Goal: Communication & Community: Participate in discussion

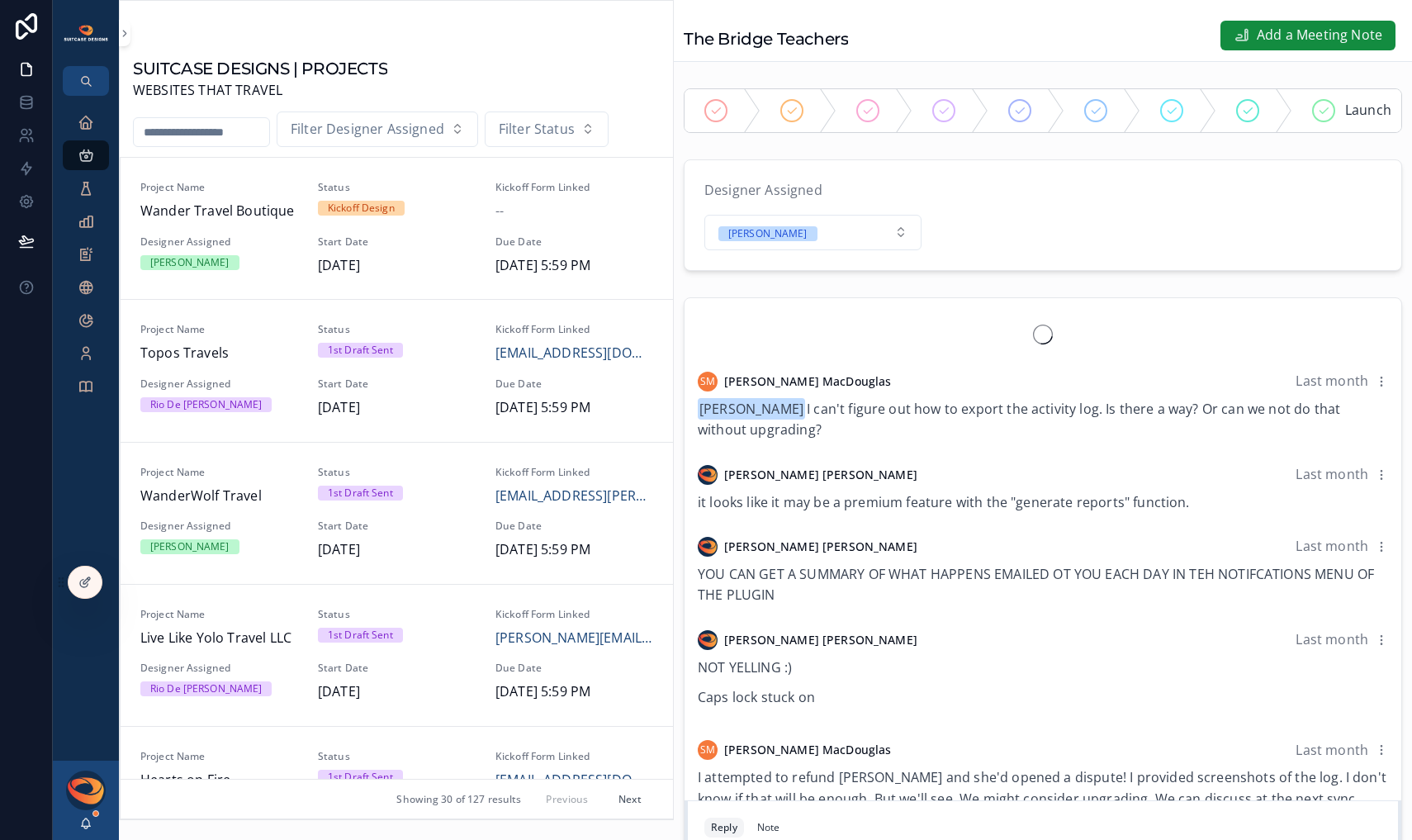
scroll to position [1480, 0]
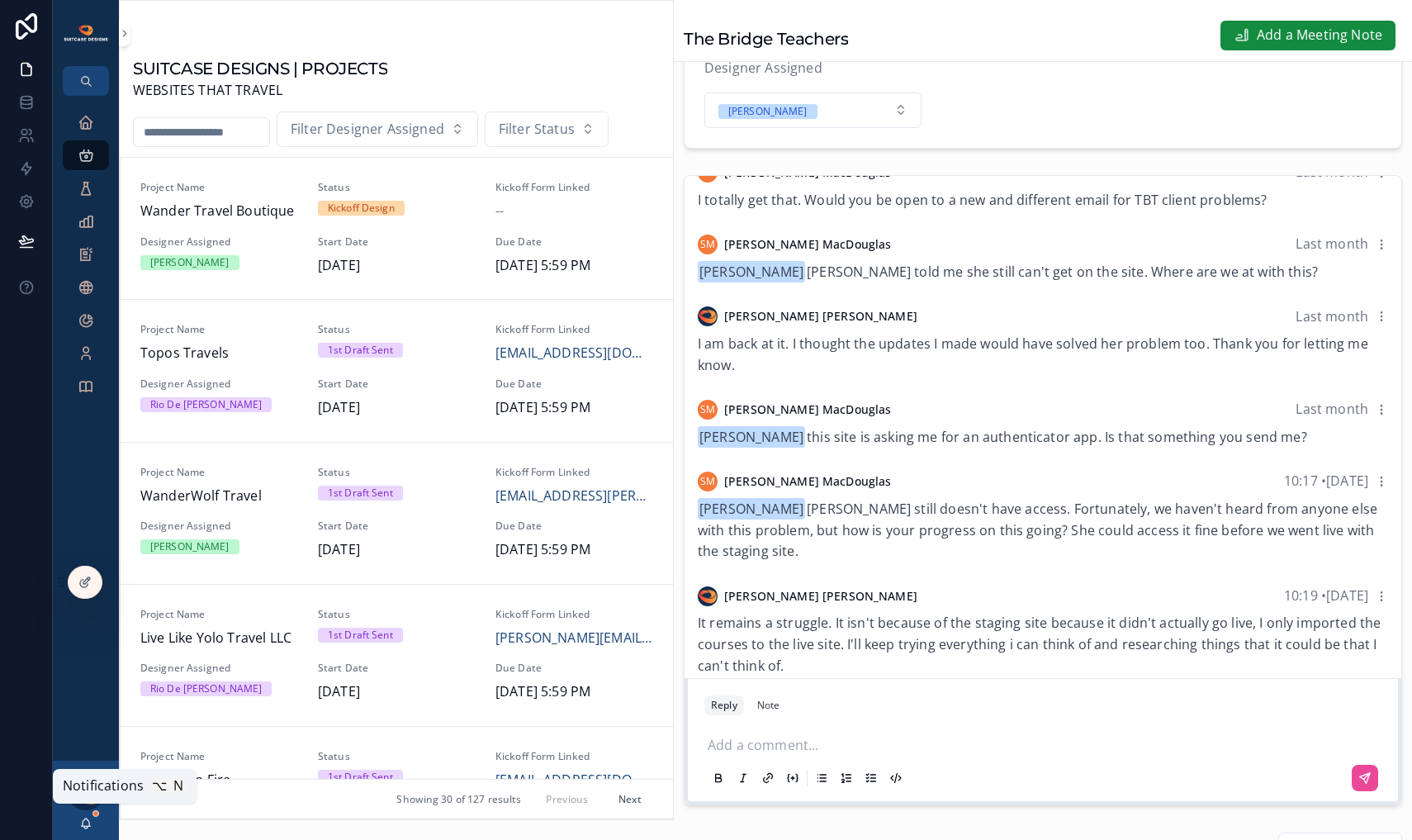
click at [85, 819] on icon "scrollable content" at bounding box center [85, 823] width 9 height 8
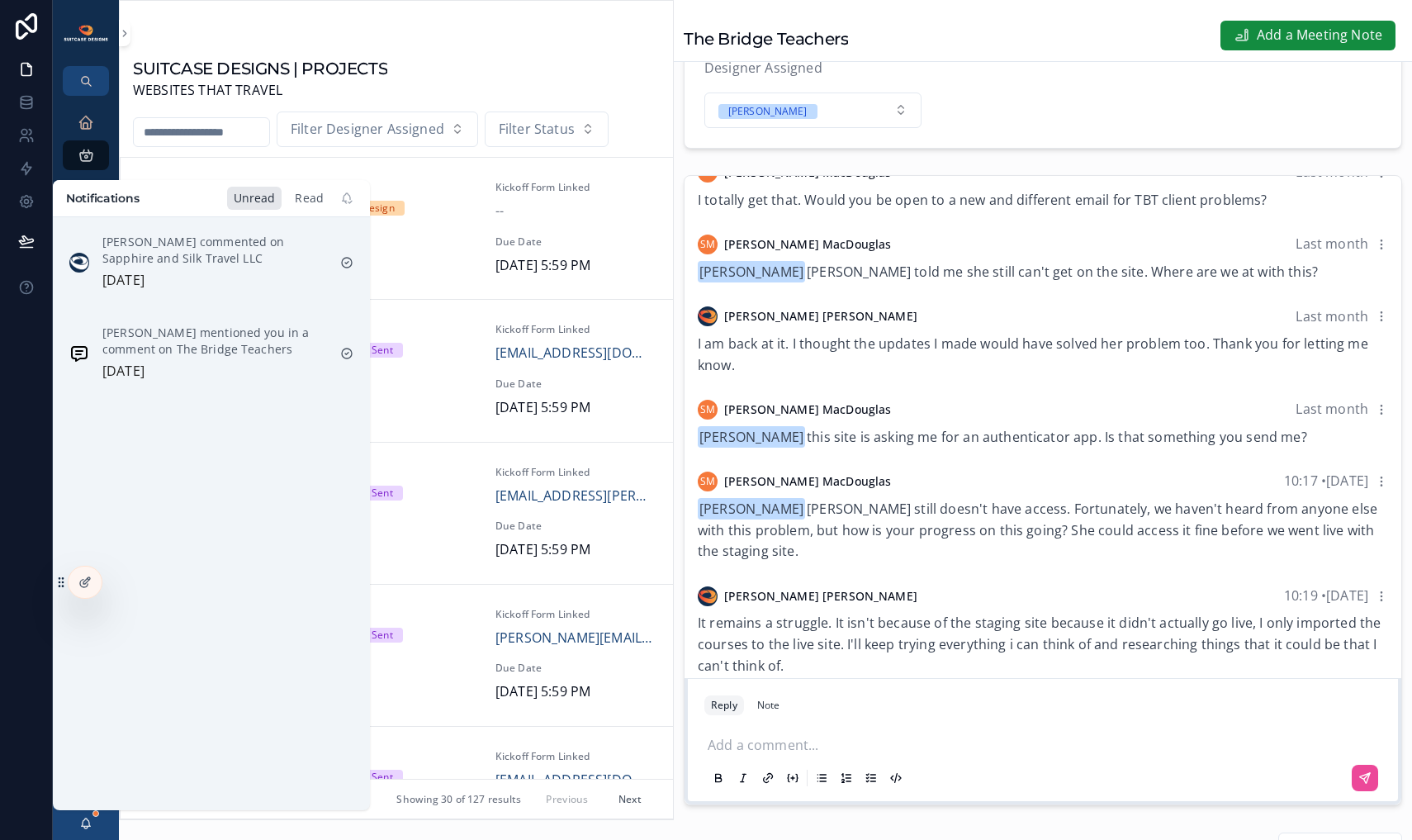
click at [295, 195] on div "Read" at bounding box center [309, 198] width 42 height 23
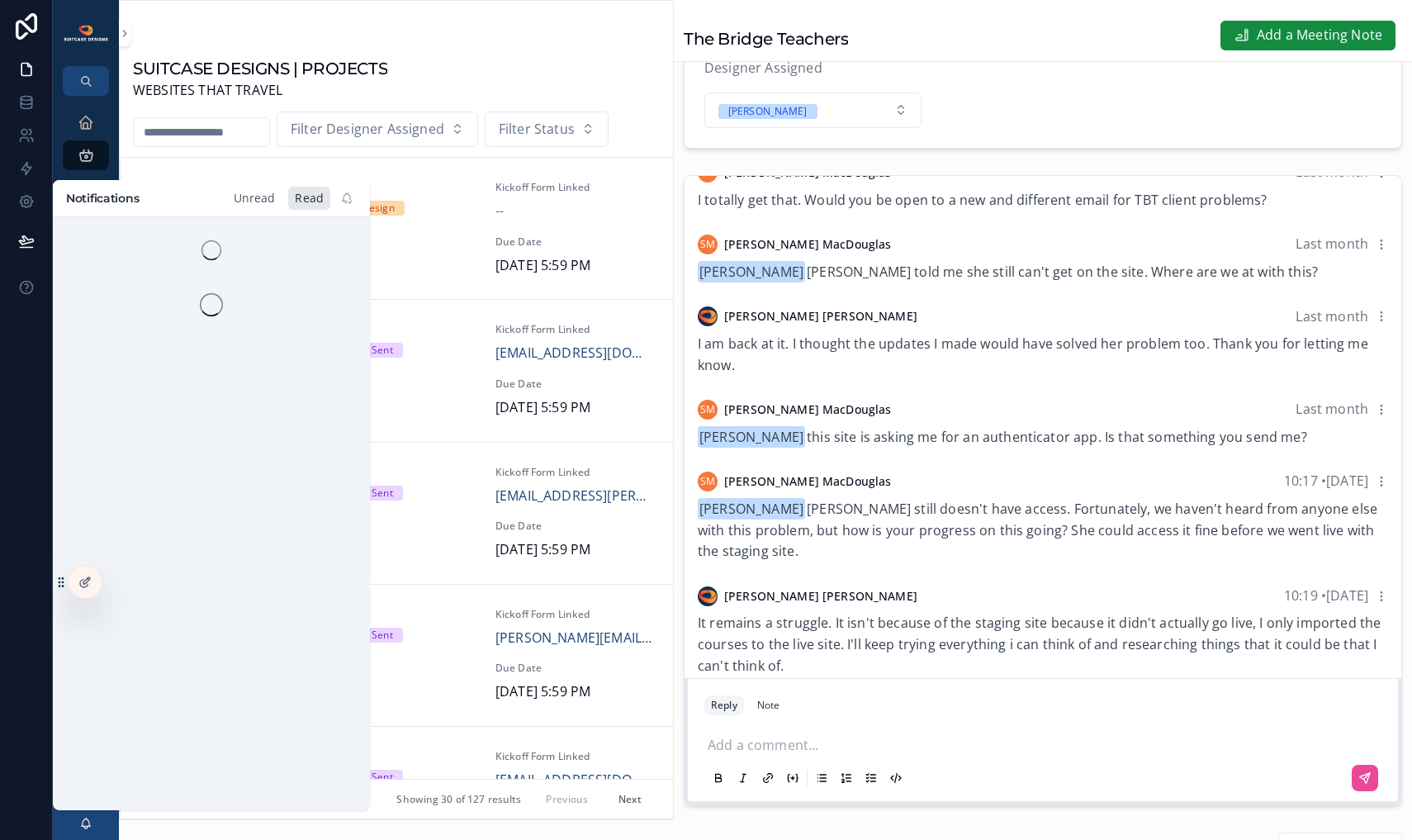
click at [229, 195] on div "Unread" at bounding box center [254, 198] width 55 height 23
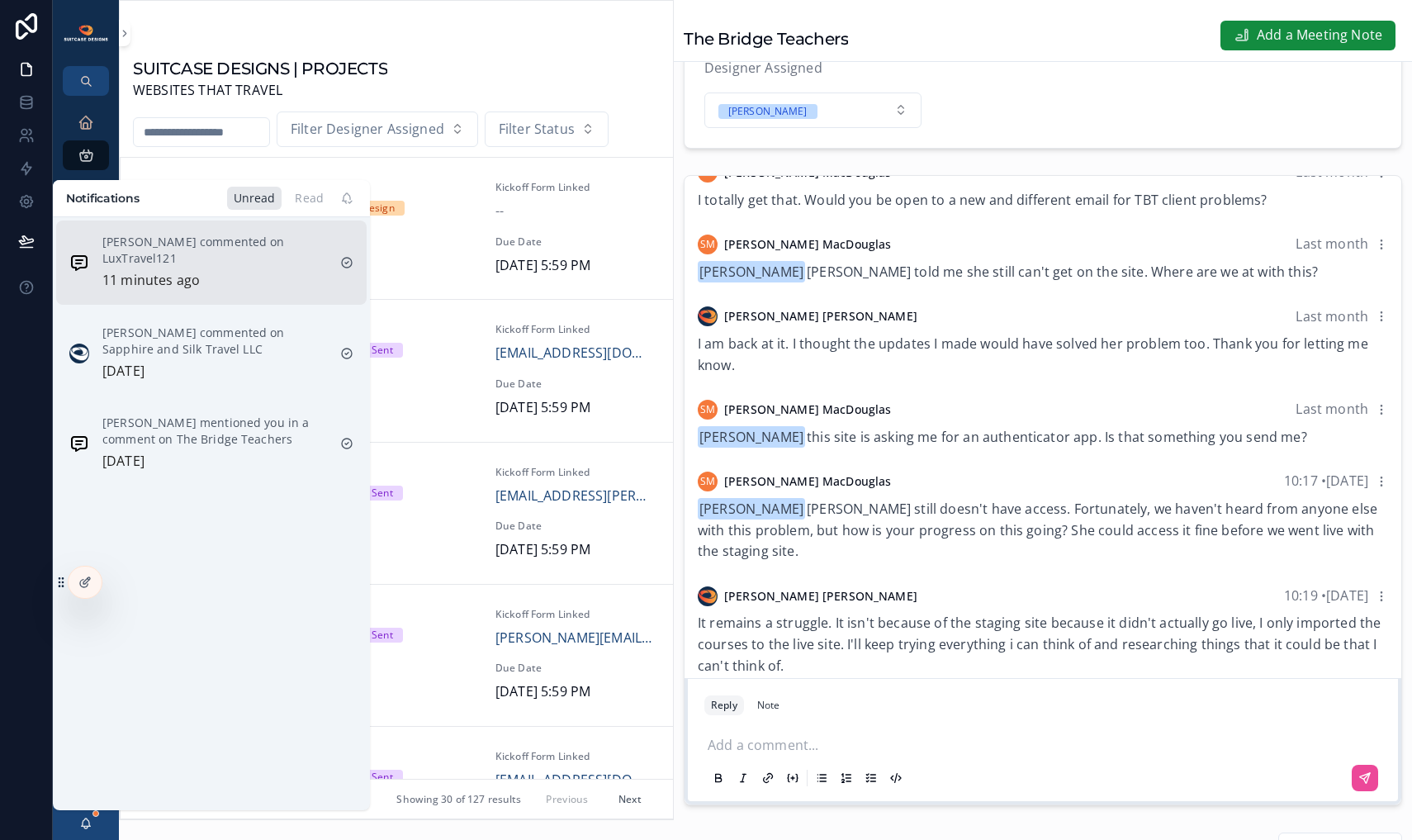
click at [190, 234] on p "[PERSON_NAME] commented on LuxTravel121" at bounding box center [214, 251] width 224 height 33
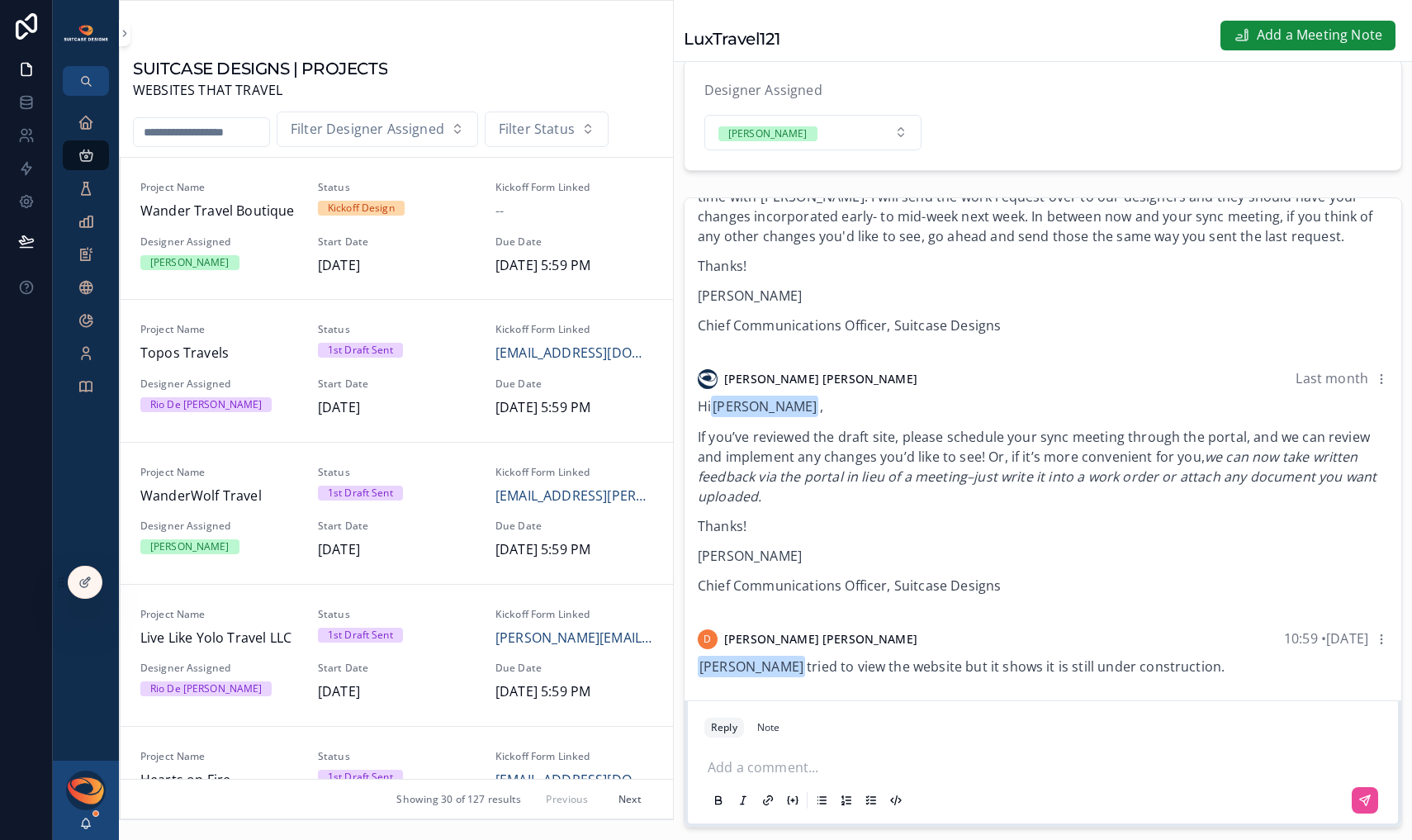
scroll to position [111, 0]
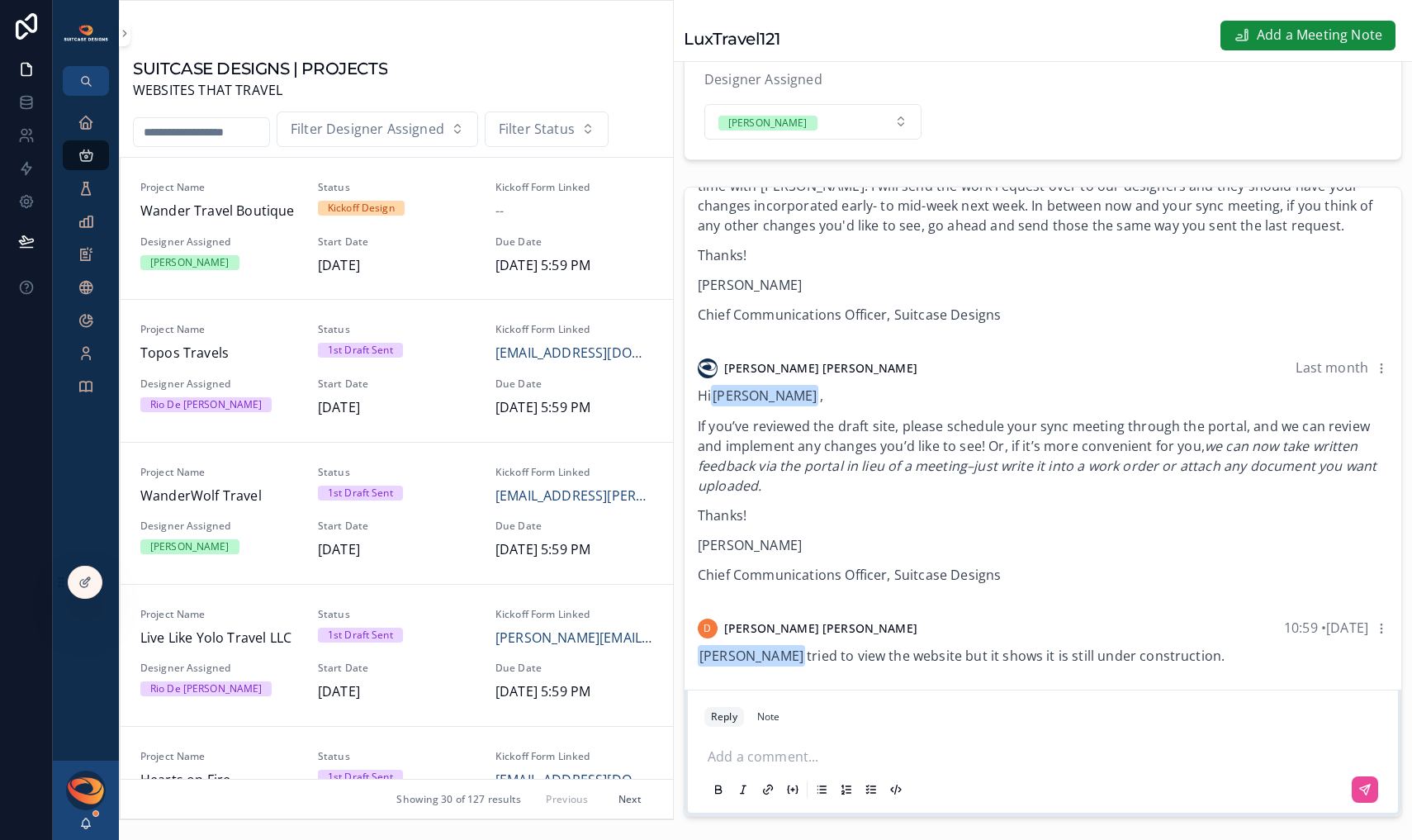
click at [795, 758] on p "scrollable content" at bounding box center [1046, 755] width 677 height 17
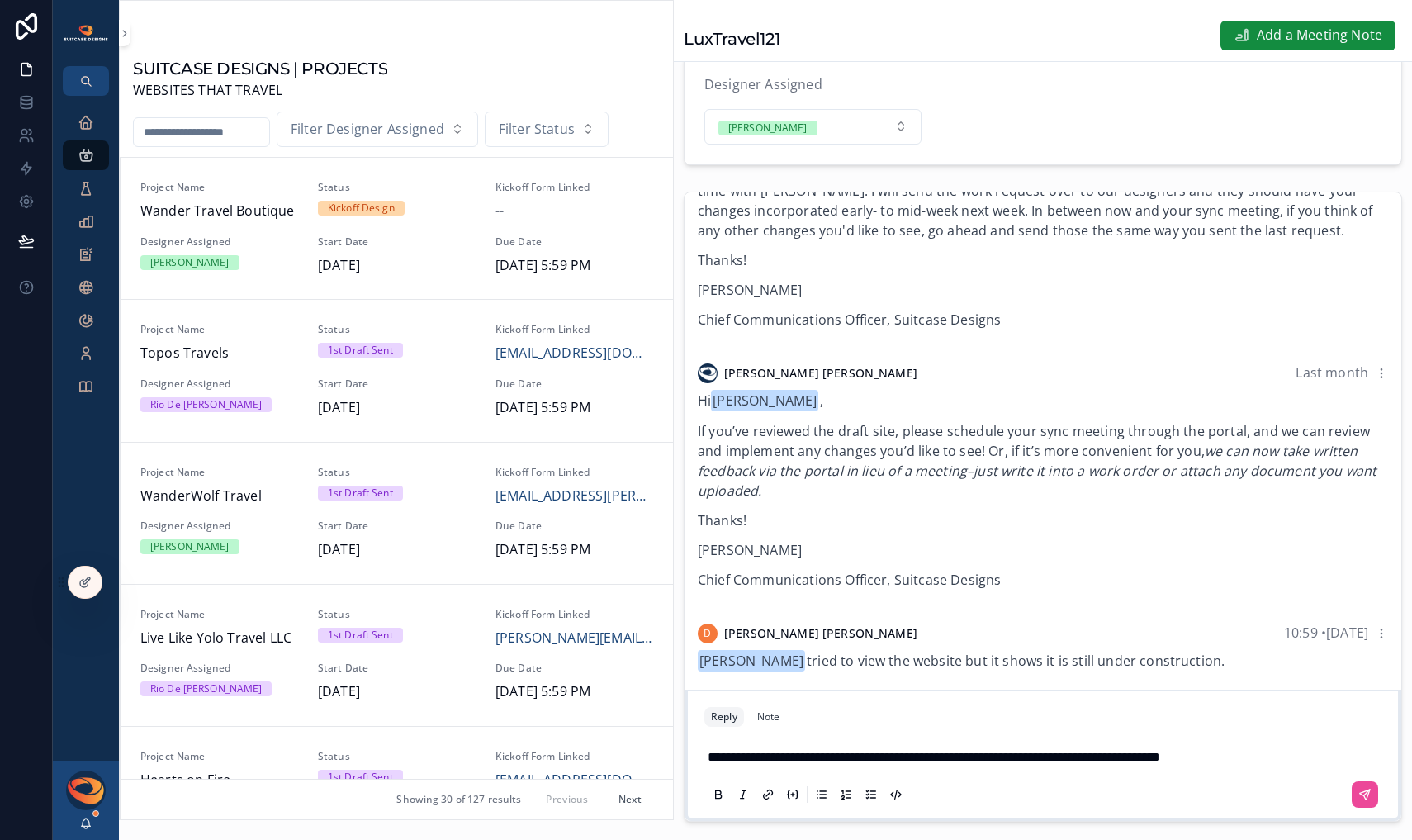
scroll to position [89, 0]
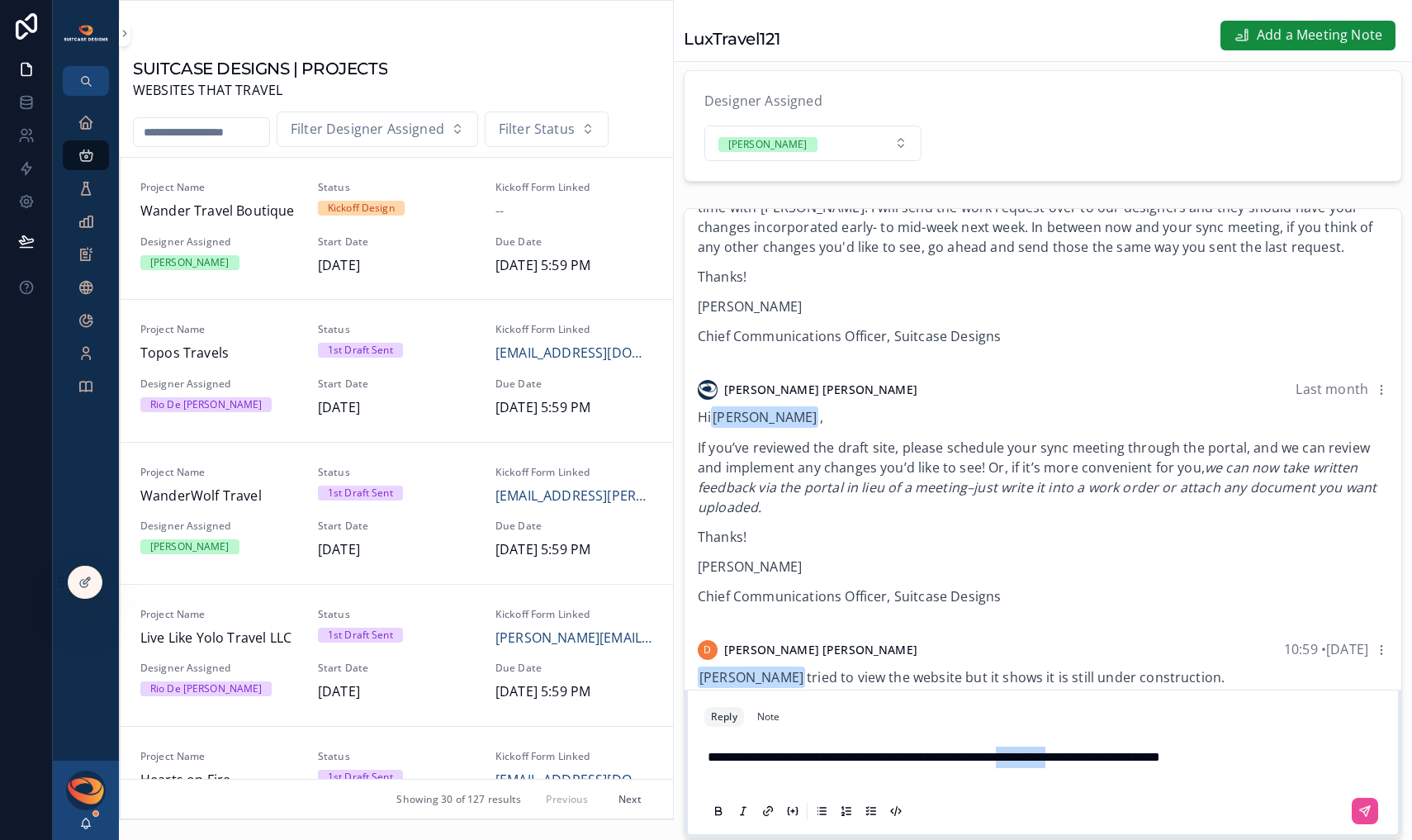
click at [1063, 763] on span "**********" at bounding box center [934, 756] width 453 height 13
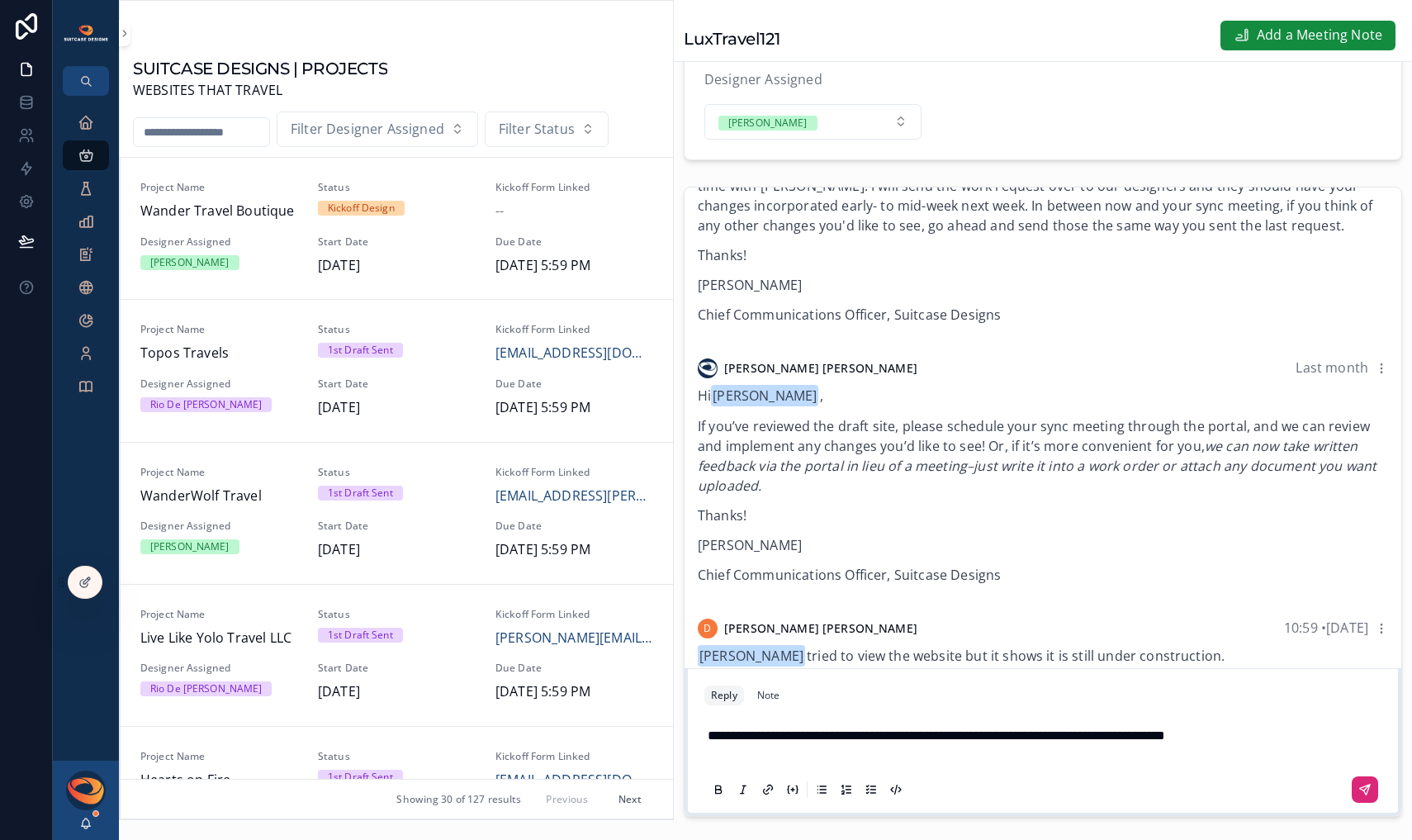
click at [1359, 796] on icon "scrollable content" at bounding box center [1365, 790] width 14 height 14
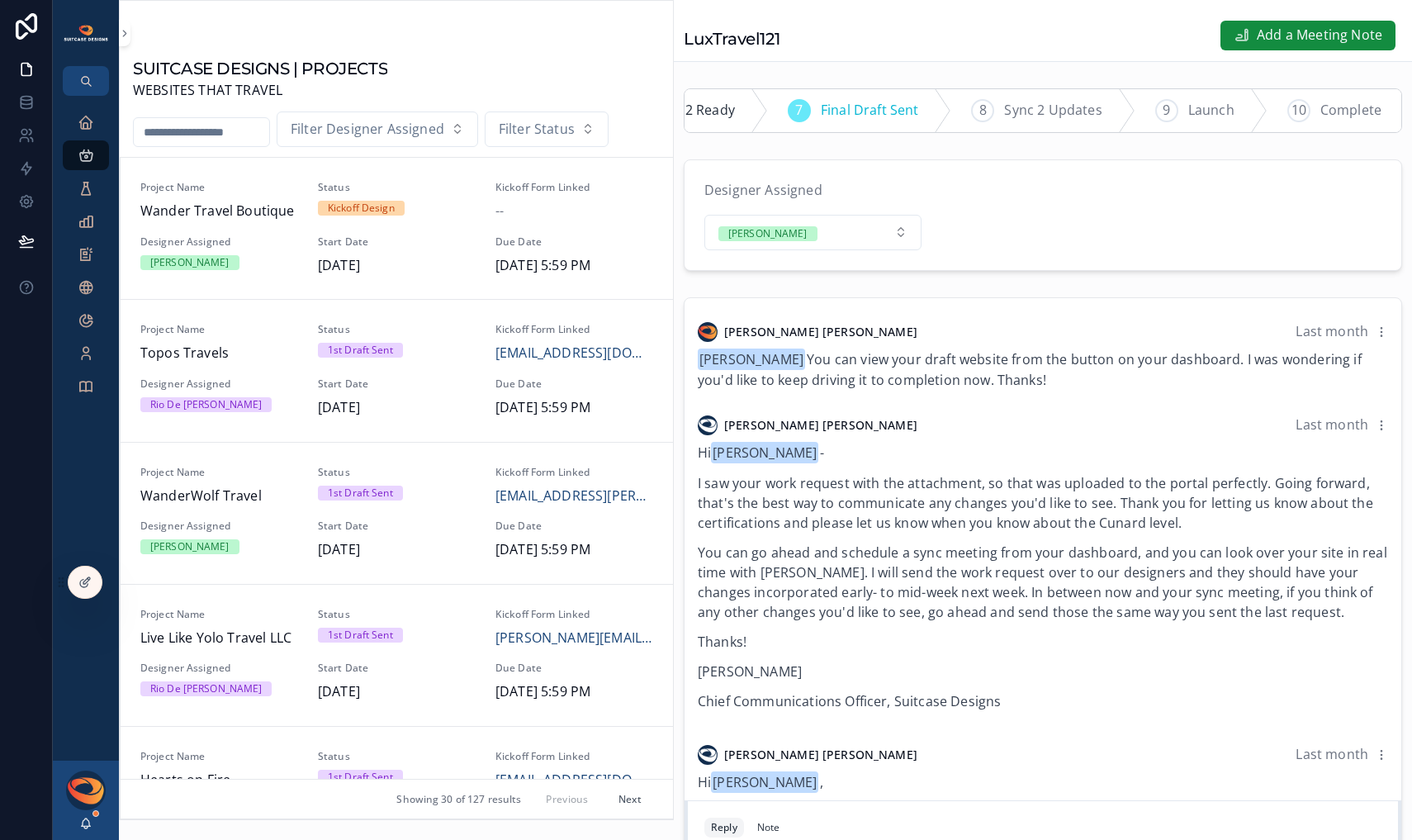
scroll to position [0, 486]
